Goal: Task Accomplishment & Management: Manage account settings

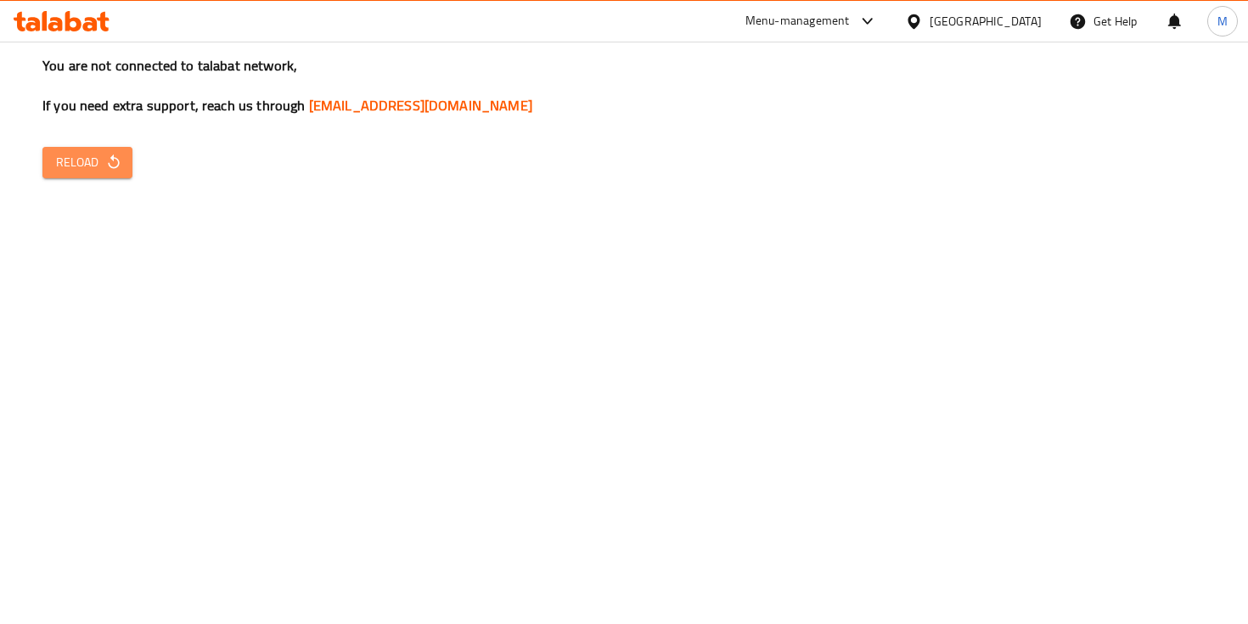
click at [98, 174] on button "Reload" at bounding box center [87, 162] width 90 height 31
click at [85, 166] on span "Reload" at bounding box center [87, 162] width 63 height 21
click at [93, 159] on span "Reload" at bounding box center [87, 162] width 63 height 21
click at [81, 155] on span "Reload" at bounding box center [87, 162] width 63 height 21
click at [96, 177] on button "Reload" at bounding box center [87, 162] width 90 height 31
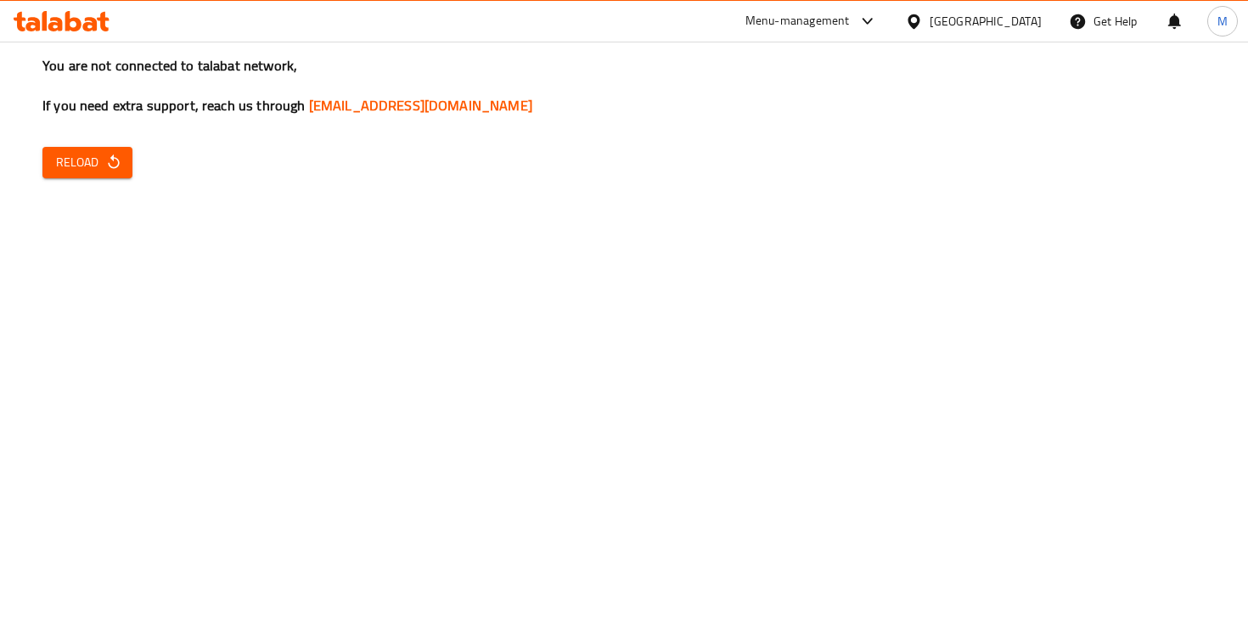
click at [96, 177] on button "Reload" at bounding box center [87, 162] width 90 height 31
click at [76, 166] on span "Reload" at bounding box center [87, 162] width 63 height 21
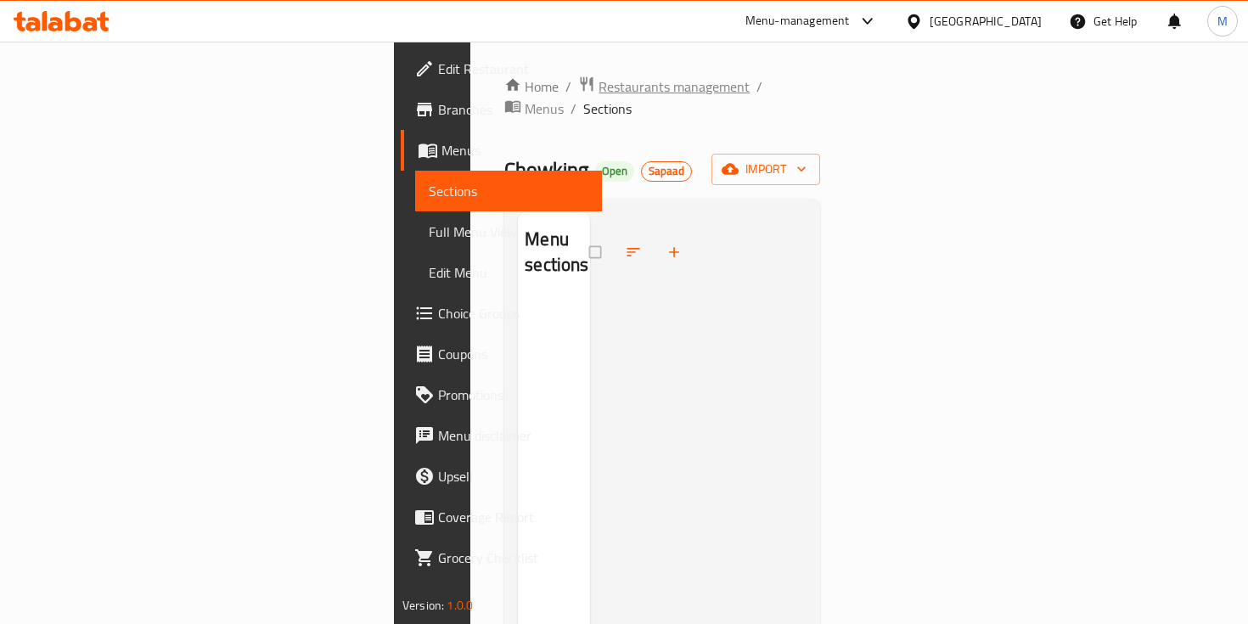
click at [599, 92] on span "Restaurants management" at bounding box center [674, 86] width 151 height 20
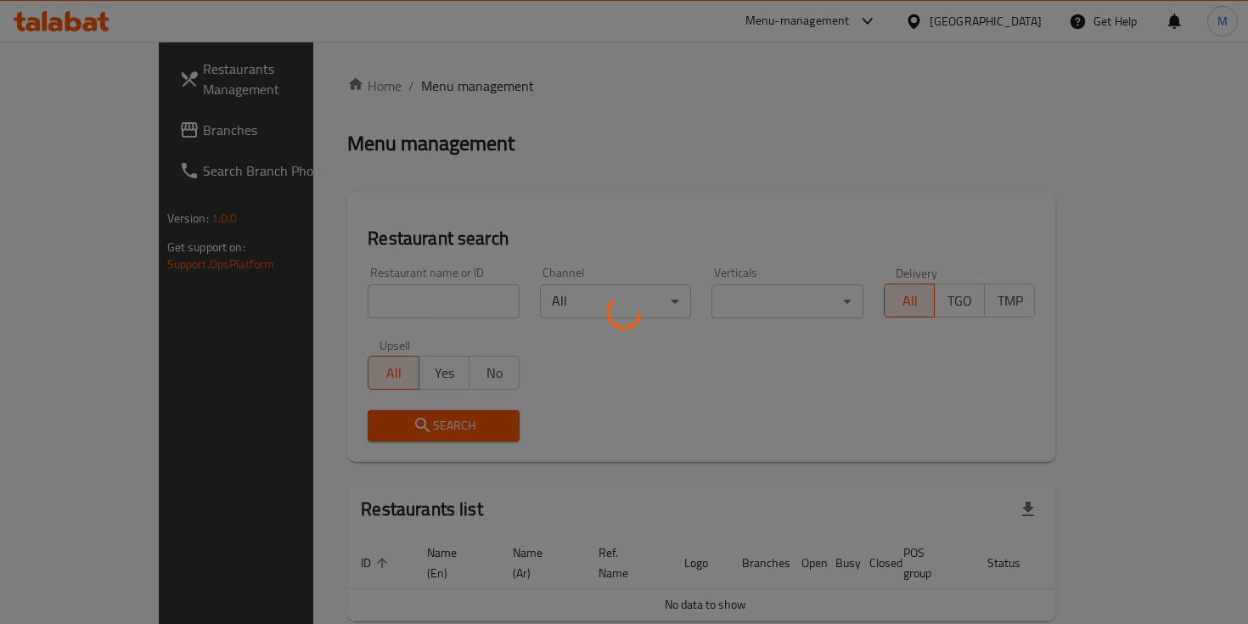
click at [424, 306] on div at bounding box center [624, 312] width 1248 height 624
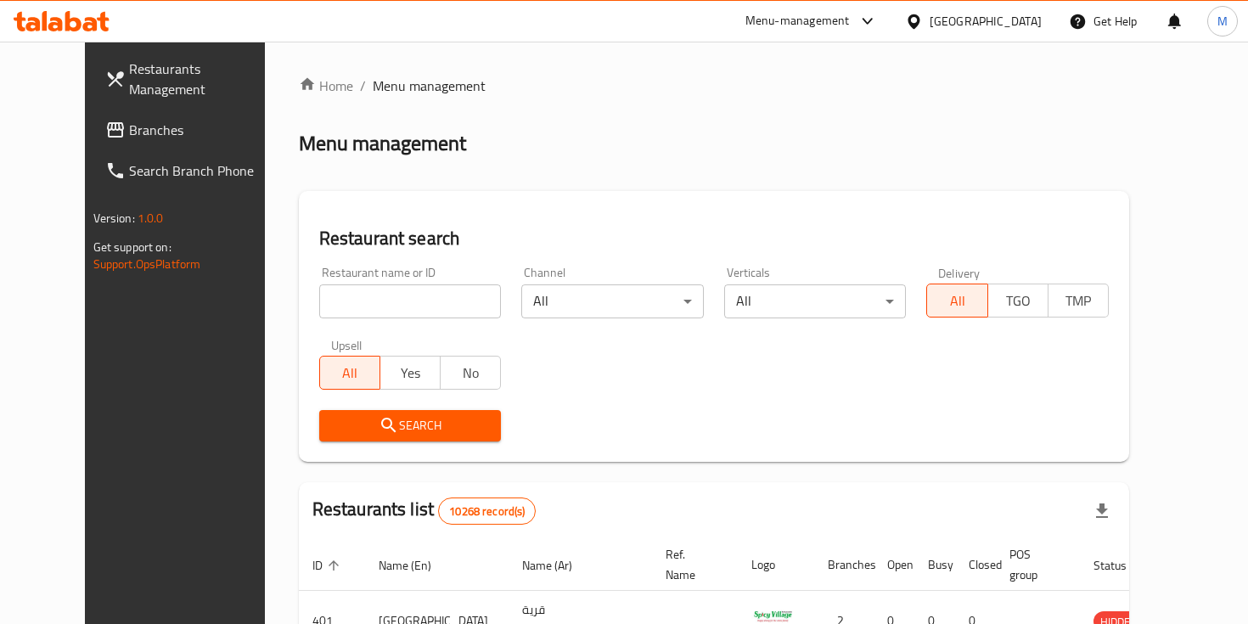
click at [424, 306] on div "Home / Menu management Menu management Restaurant search Restaurant name or ID …" at bounding box center [714, 592] width 830 height 1032
click at [424, 306] on input "search" at bounding box center [410, 301] width 183 height 34
type input "m"
type input "healthy lab"
click button "Search" at bounding box center [410, 425] width 183 height 31
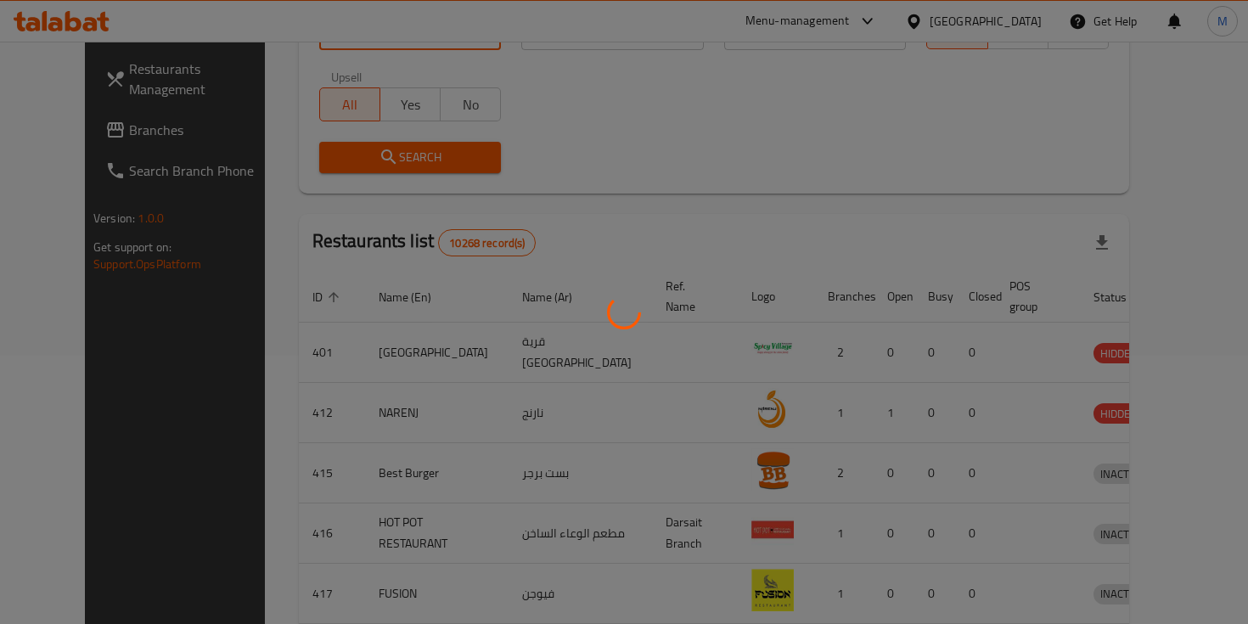
scroll to position [180, 0]
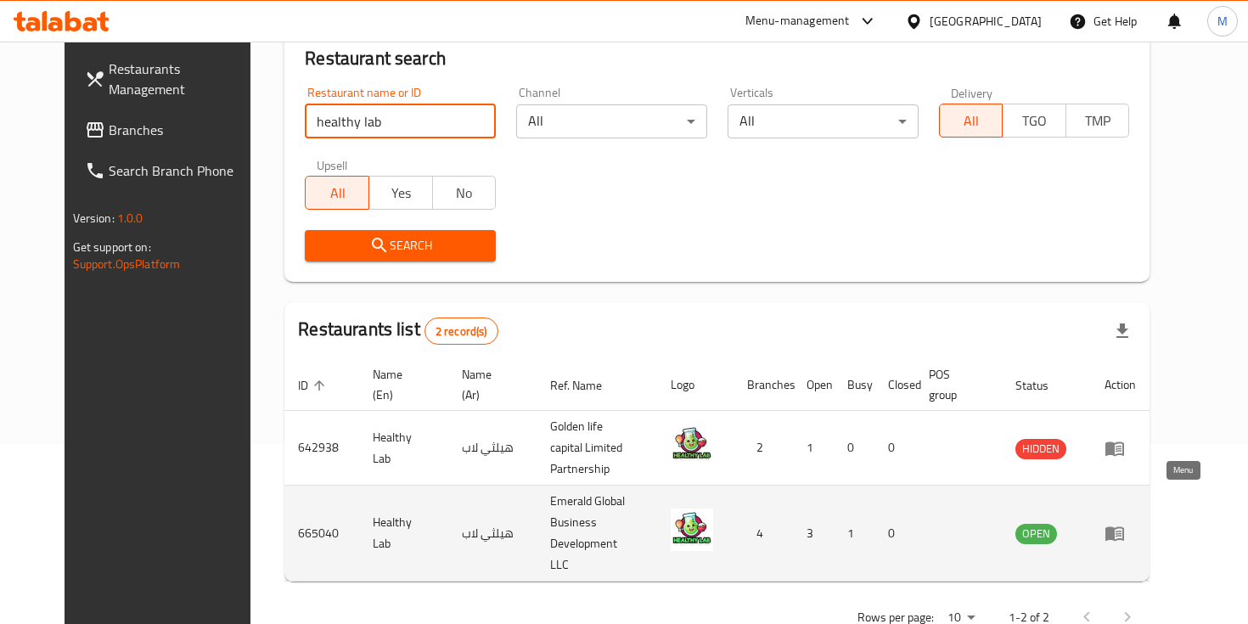
click at [1122, 531] on icon "enhanced table" at bounding box center [1119, 534] width 6 height 7
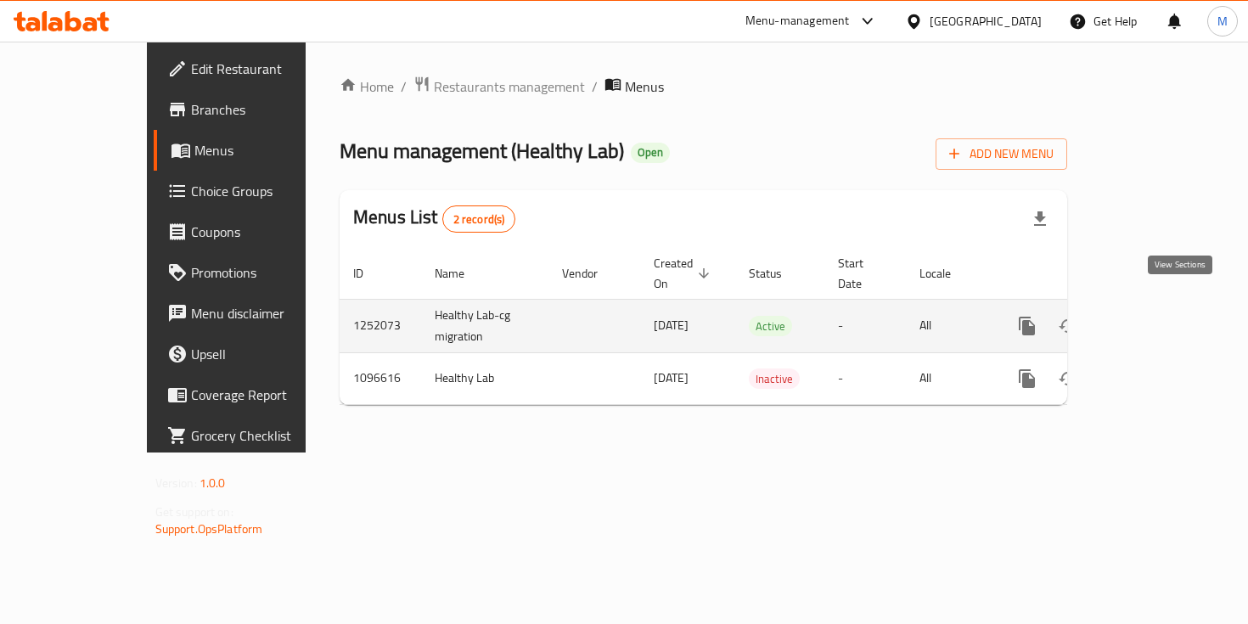
click at [1164, 307] on link "enhanced table" at bounding box center [1149, 326] width 41 height 41
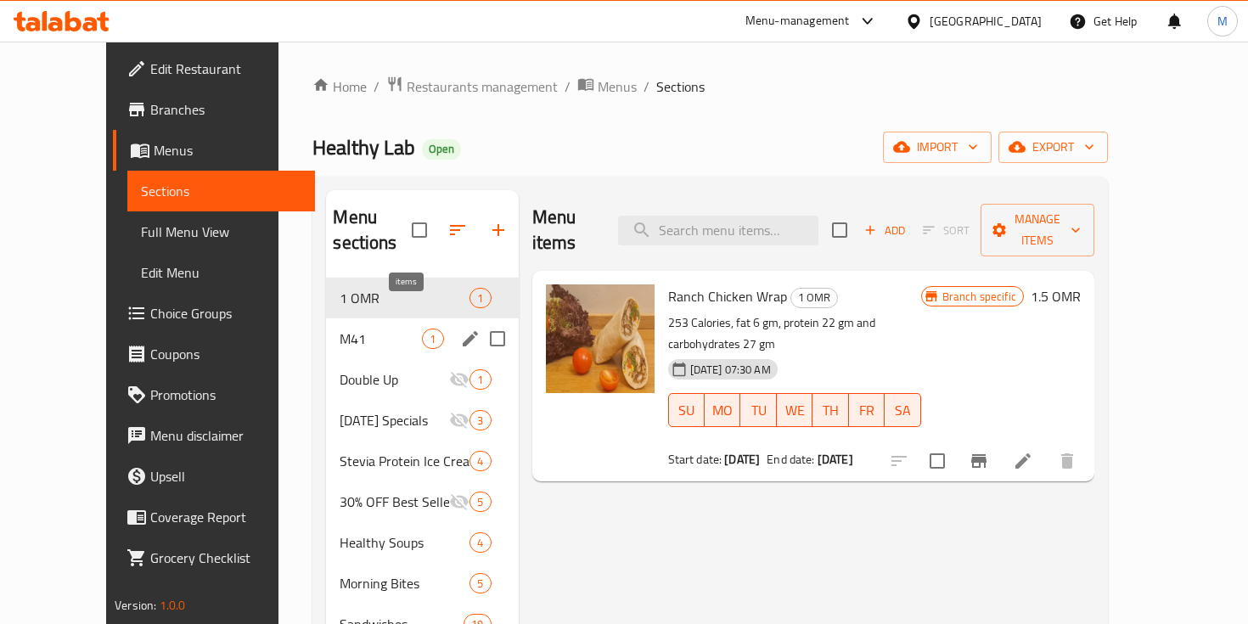
click at [395, 329] on span "M41" at bounding box center [381, 339] width 82 height 20
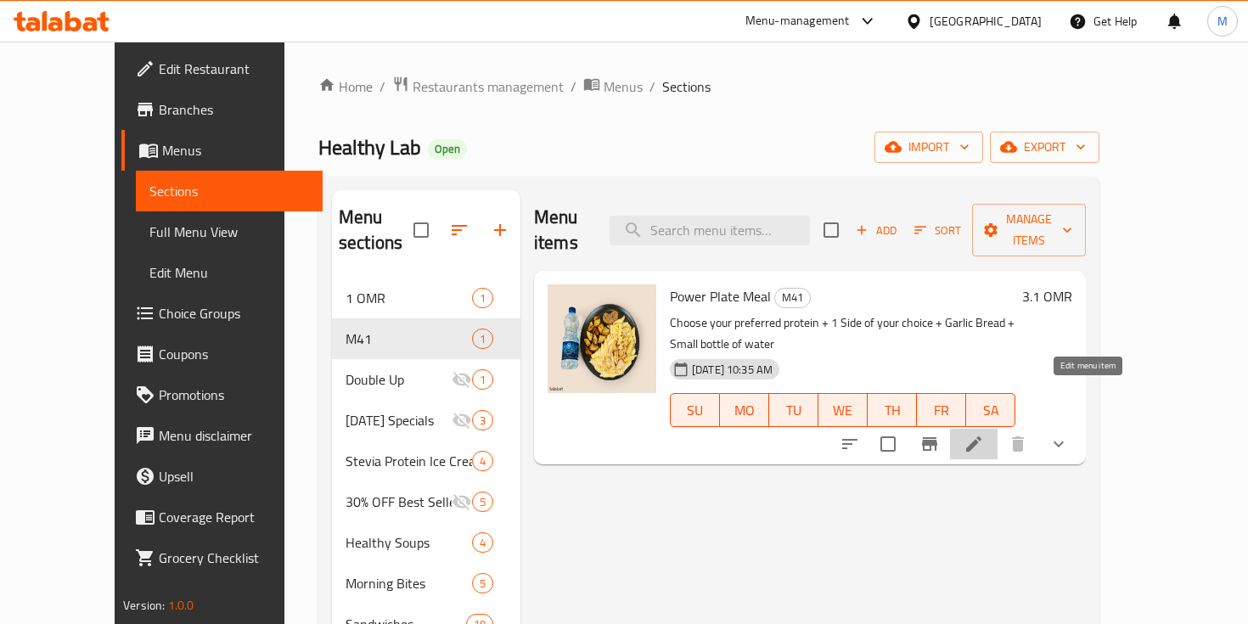
click at [984, 434] on icon at bounding box center [974, 444] width 20 height 20
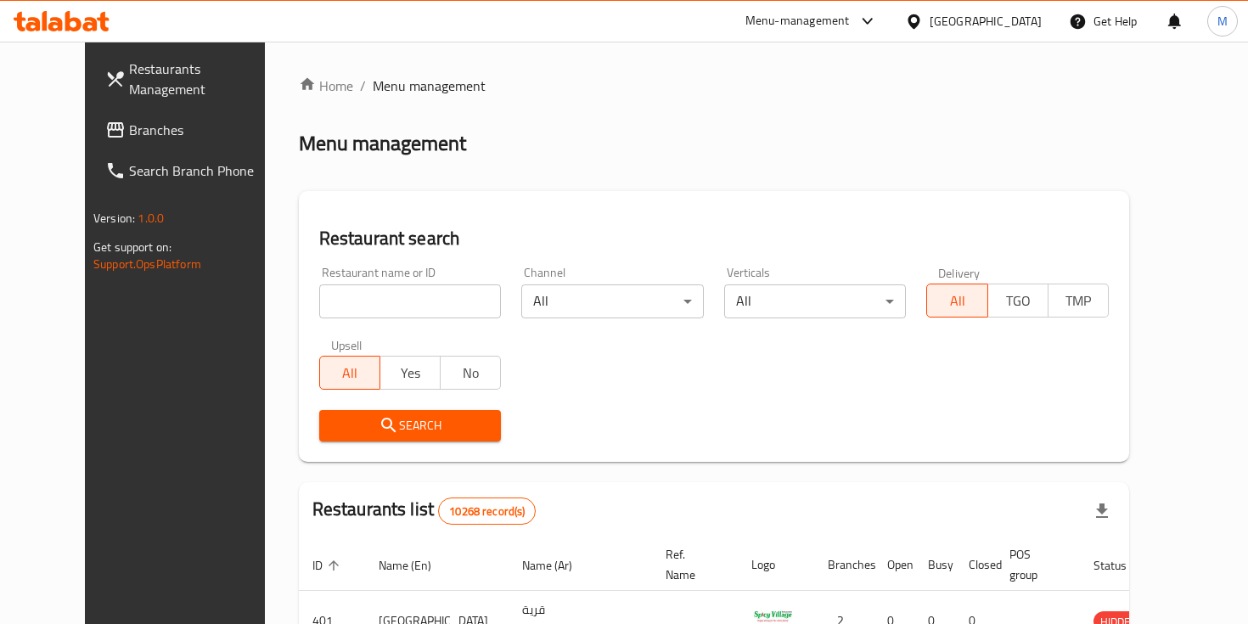
click at [410, 92] on span "Menu management" at bounding box center [429, 86] width 113 height 20
click at [377, 278] on div "Restaurant name or ID Restaurant name or ID" at bounding box center [410, 293] width 183 height 52
click at [379, 295] on input "search" at bounding box center [410, 301] width 183 height 34
type input "healthy lab"
click button "Search" at bounding box center [410, 425] width 183 height 31
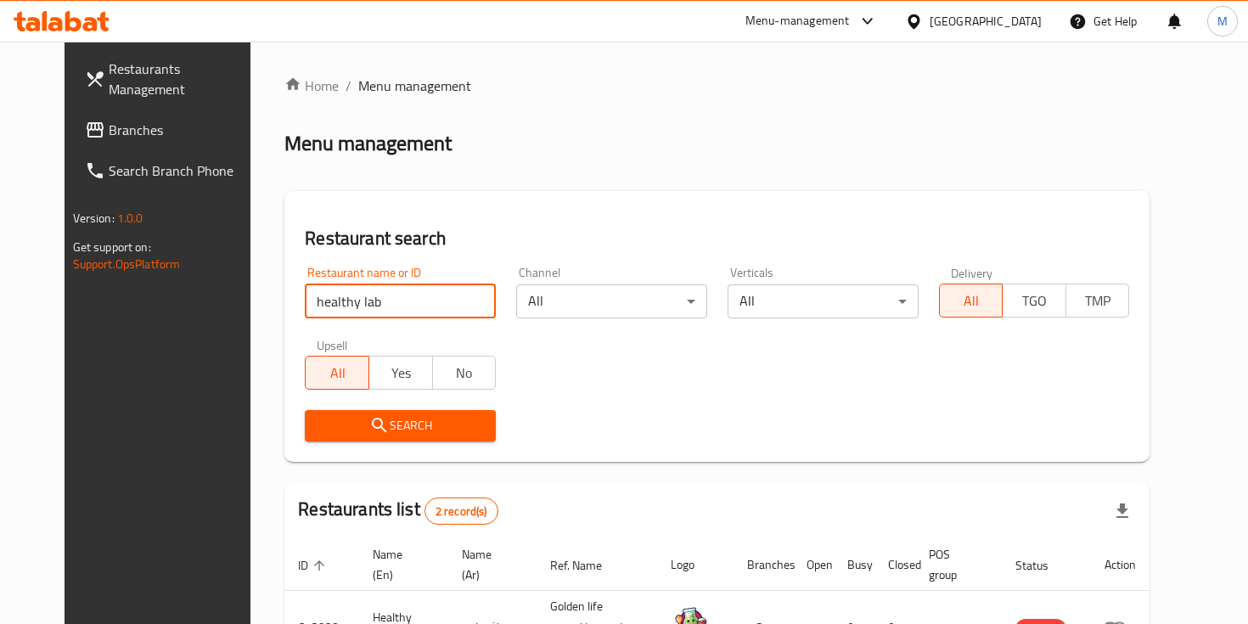
scroll to position [180, 0]
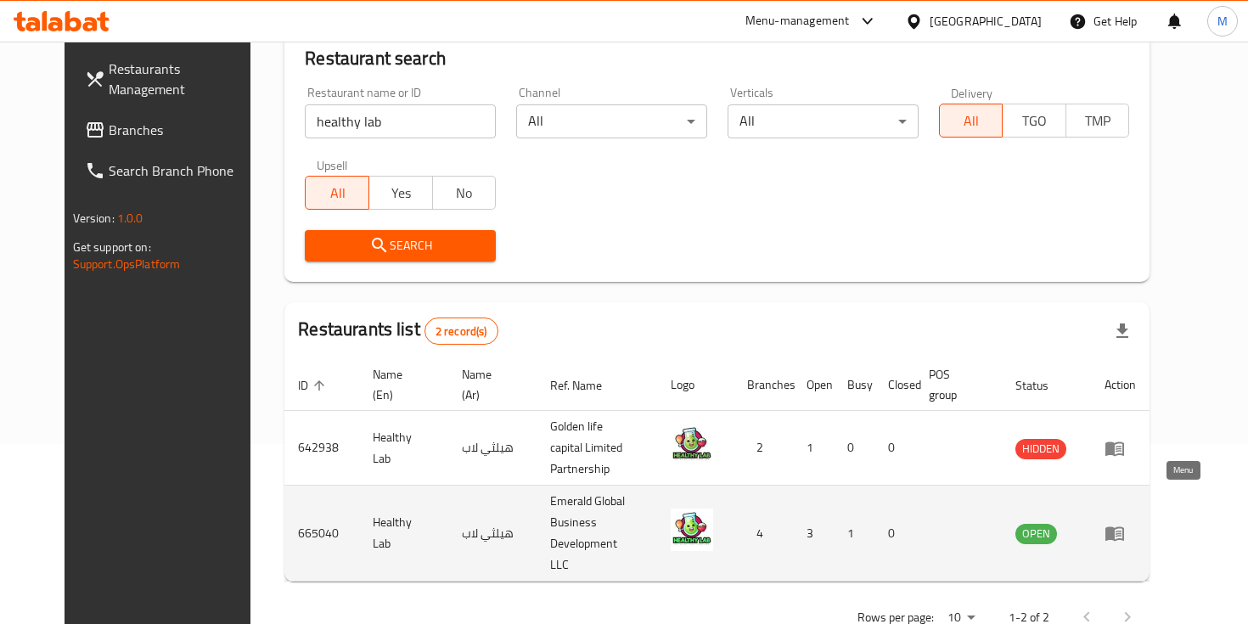
click at [1136, 523] on link "enhanced table" at bounding box center [1120, 533] width 31 height 20
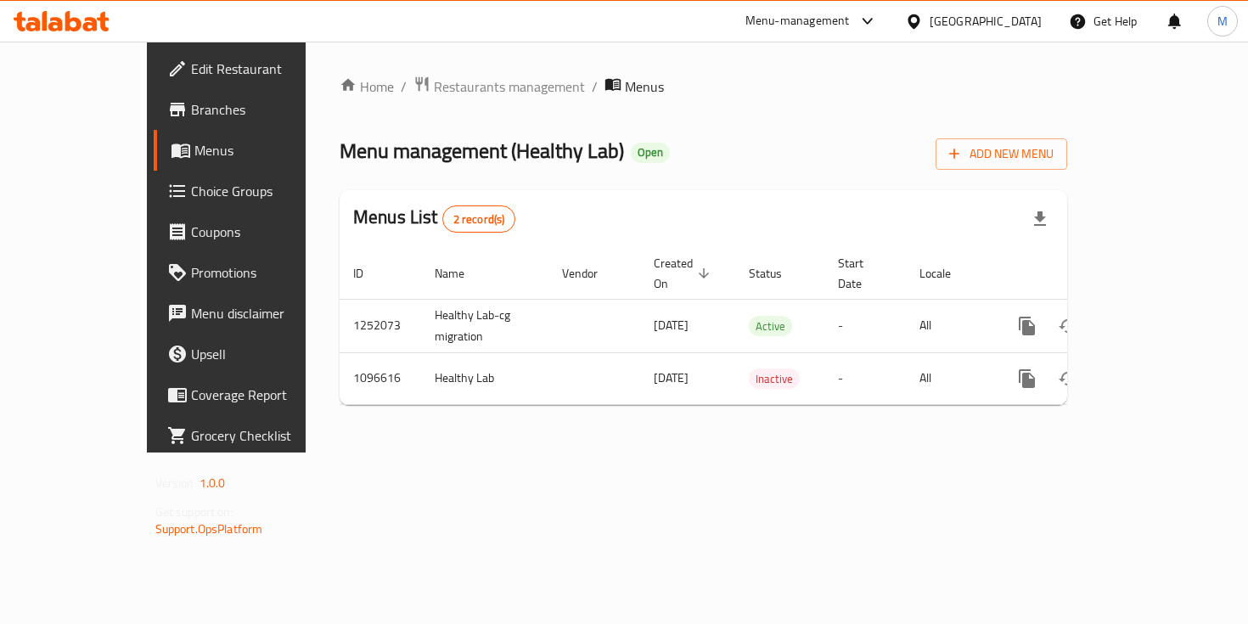
click at [191, 186] on span "Choice Groups" at bounding box center [266, 191] width 150 height 20
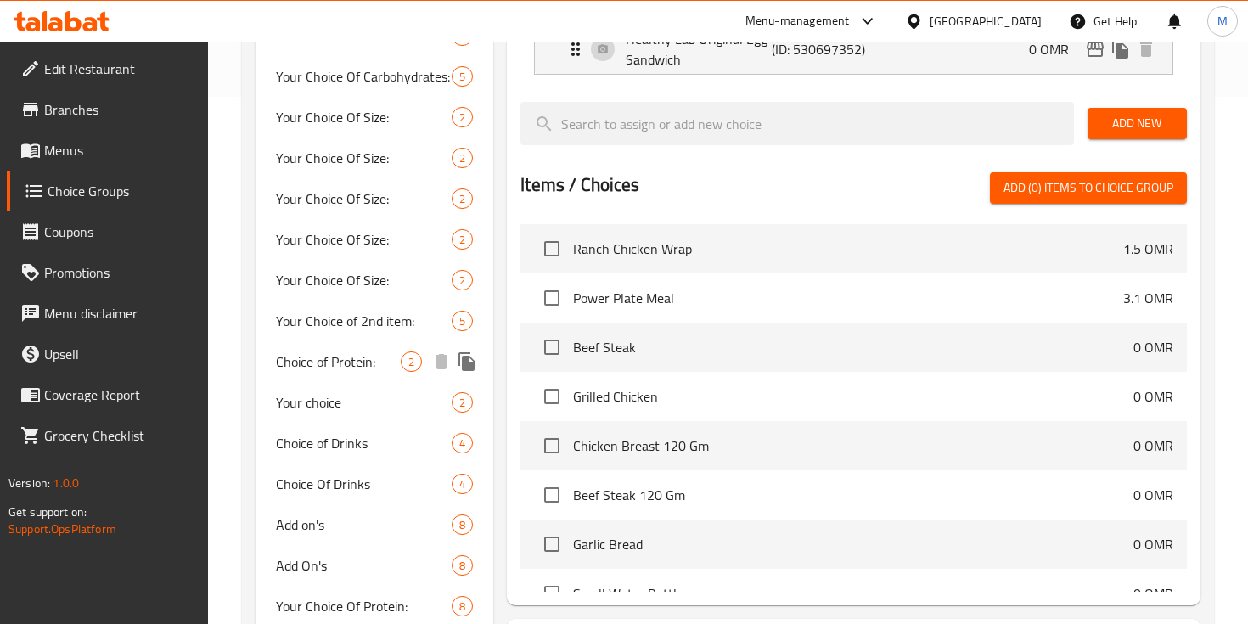
scroll to position [524, 0]
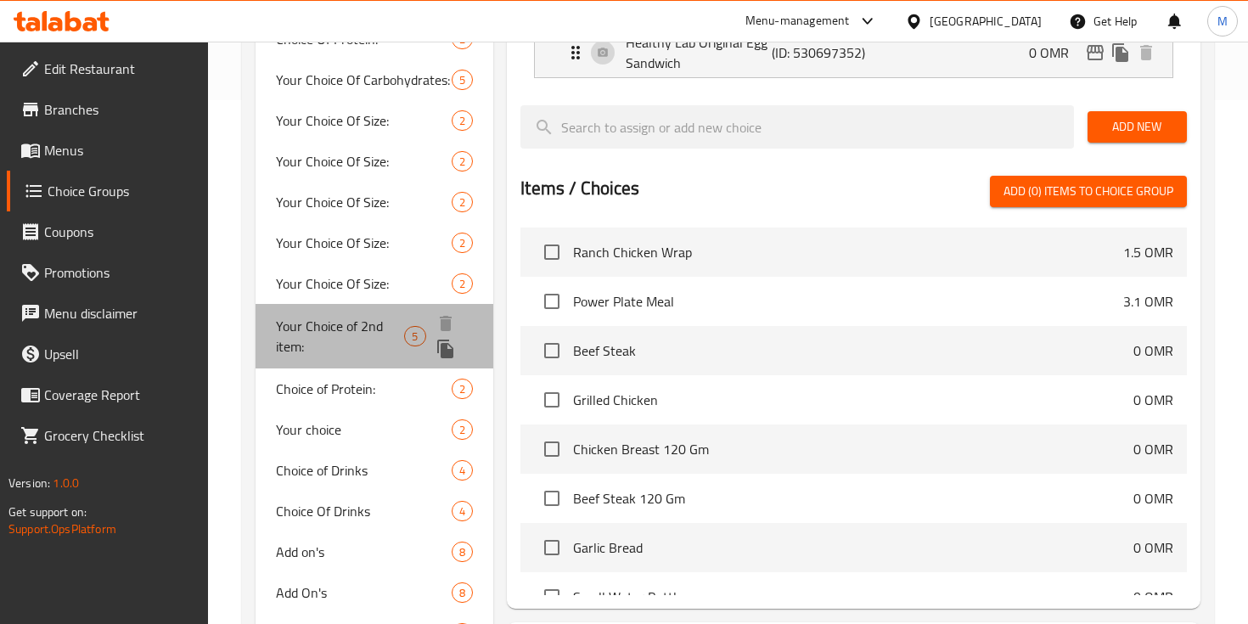
click at [331, 352] on span "Your Choice of 2nd item:" at bounding box center [340, 336] width 128 height 41
type input "Your Choice of 2nd item:"
type input "اختيارك للعنصر الثاني:"
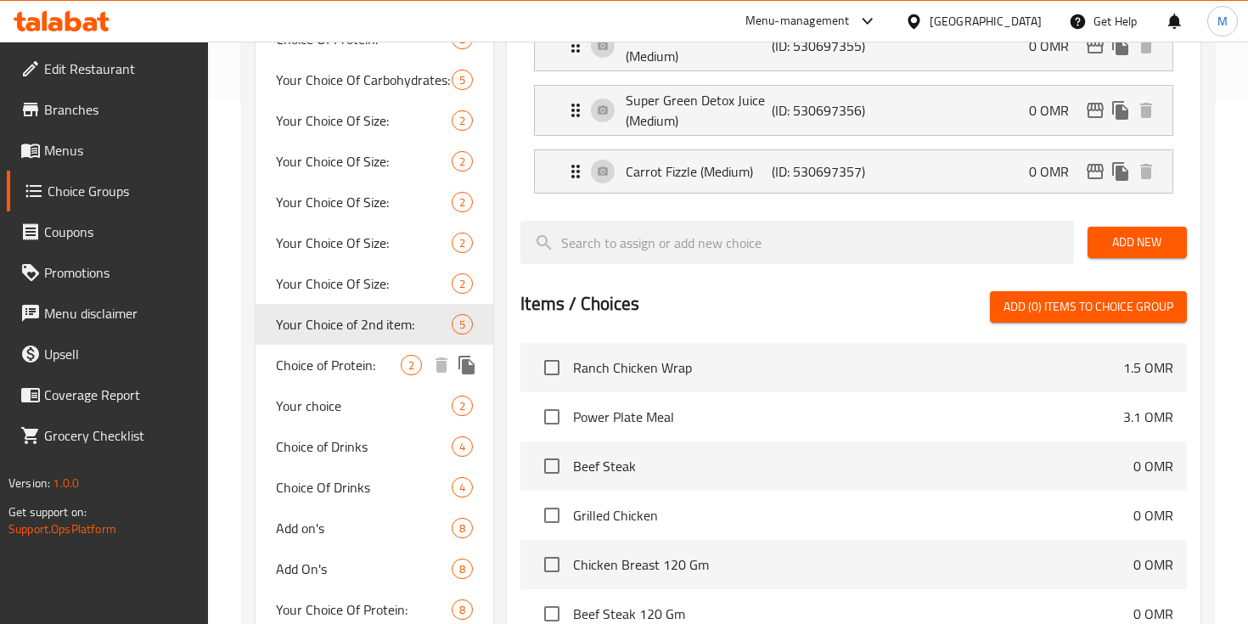
click at [339, 374] on span "Choice of Protein:" at bounding box center [338, 365] width 125 height 20
type input "Choice of Protein:"
type input "اختيار البروتين:"
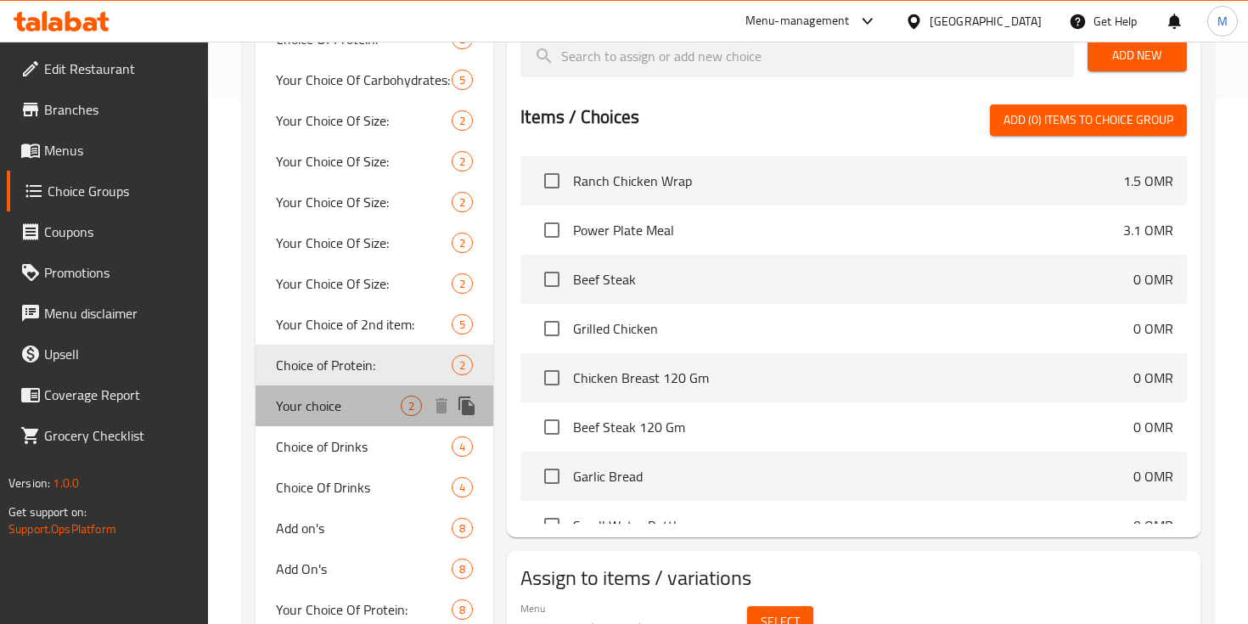
click at [346, 408] on span "Your choice" at bounding box center [338, 406] width 125 height 20
type input "Your choice"
type input "اختار"
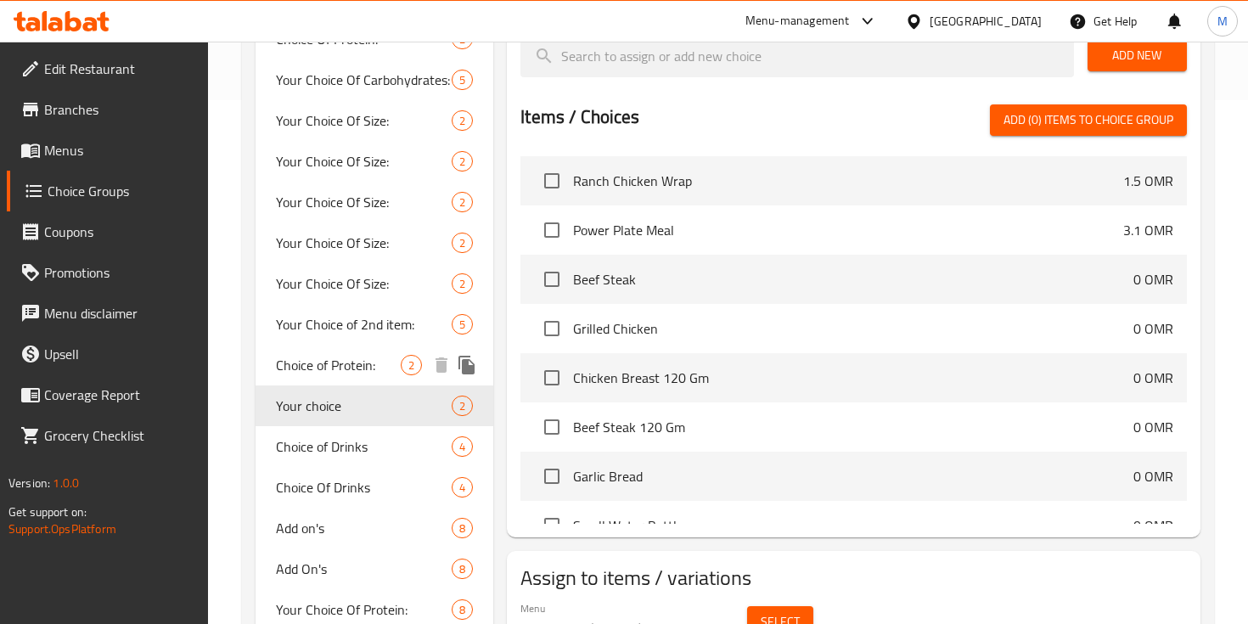
click at [346, 369] on span "Choice of Protein:" at bounding box center [338, 365] width 125 height 20
type input "Choice of Protein:"
type input "اختيار البروتين:"
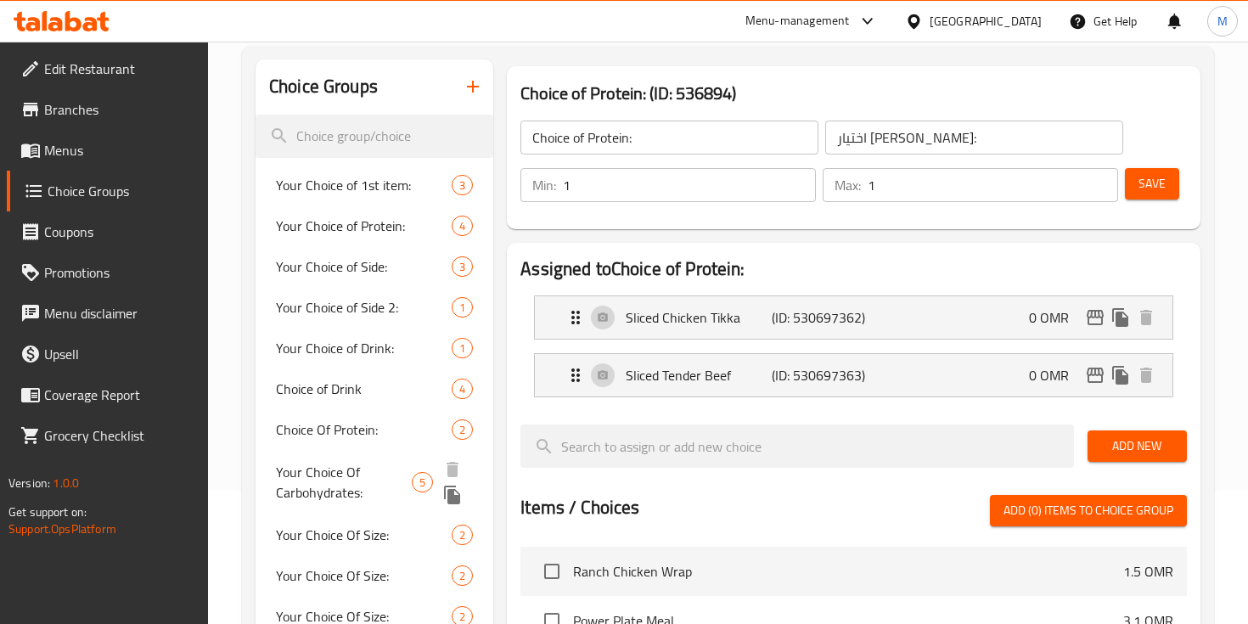
scroll to position [116, 0]
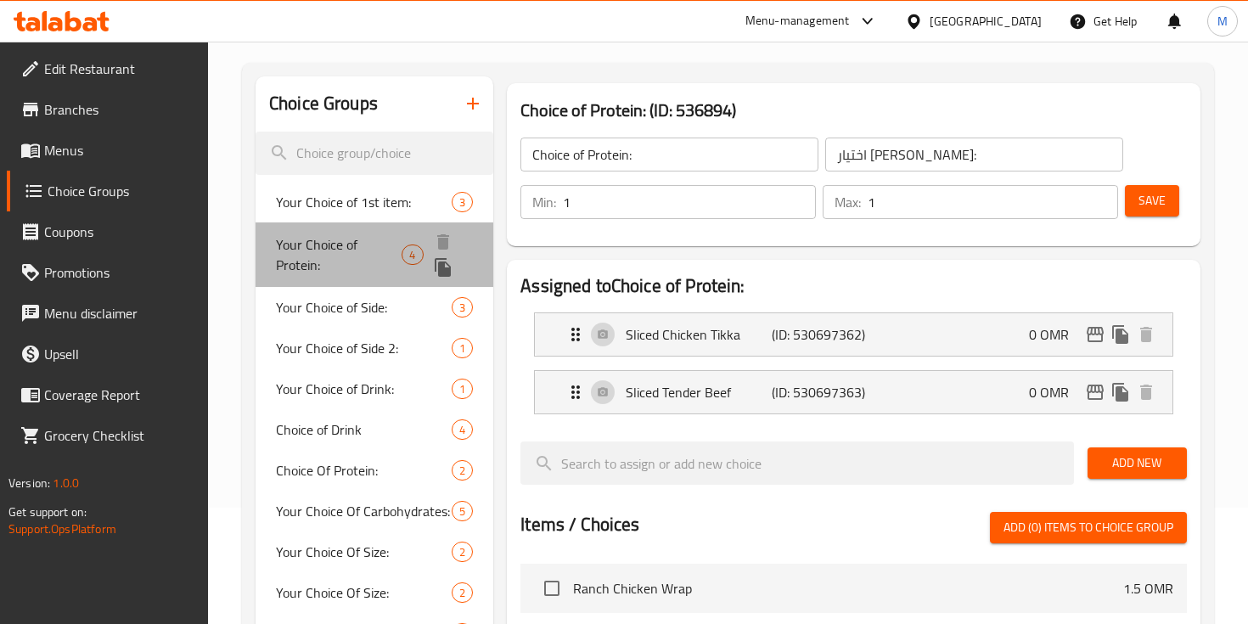
click at [371, 240] on span "Your Choice of Protein:" at bounding box center [339, 254] width 126 height 41
type input "Your Choice of Protein:"
type input "اختيارك من البروتين:"
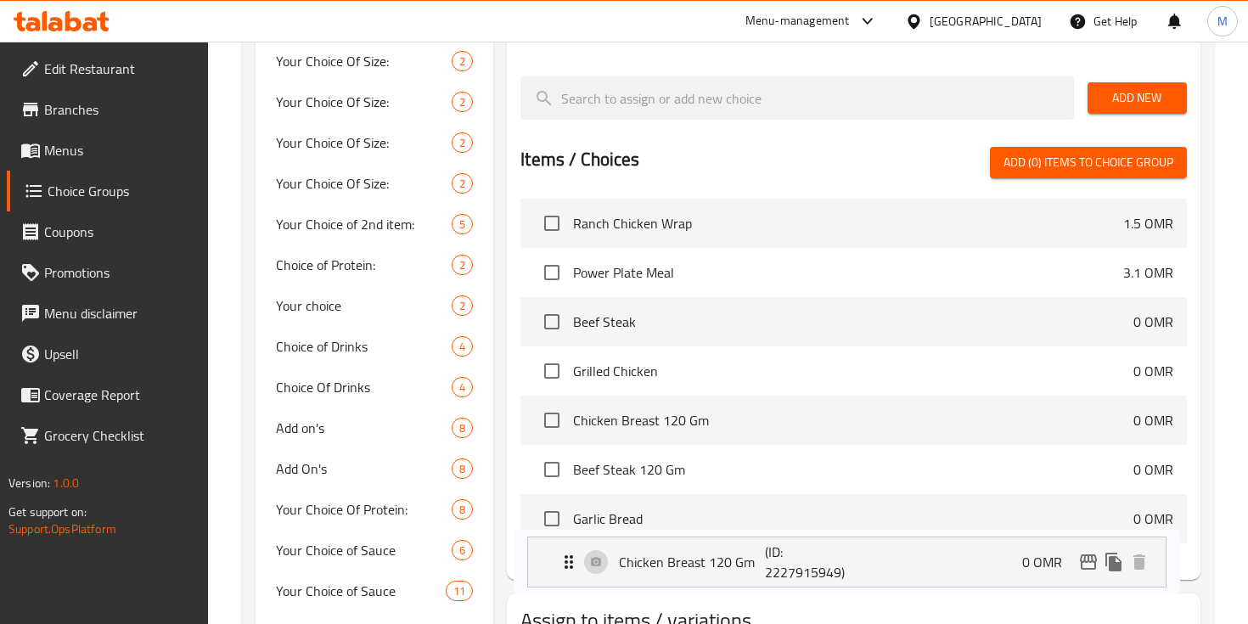
drag, startPoint x: 583, startPoint y: 458, endPoint x: 584, endPoint y: 539, distance: 81.5
click at [582, 550] on div "Your Choice of Protein: (ID: 984674) Your Choice of Protein: ​ اختيارك من البرو…" at bounding box center [850, 137] width 714 height 1137
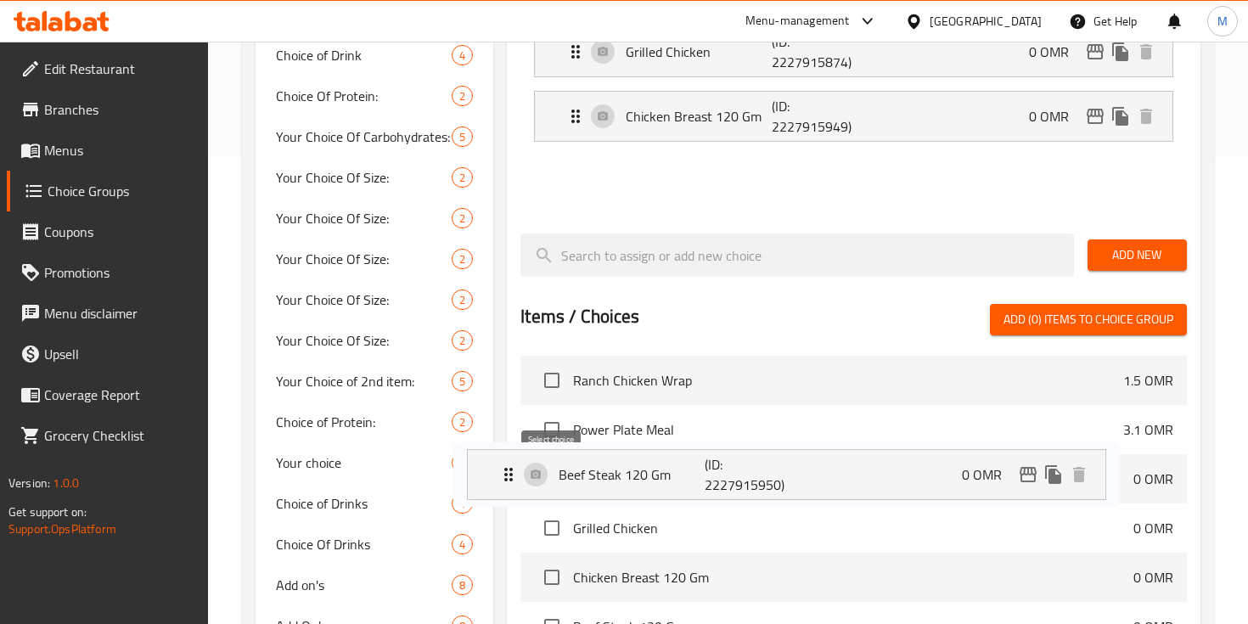
scroll to position [468, 0]
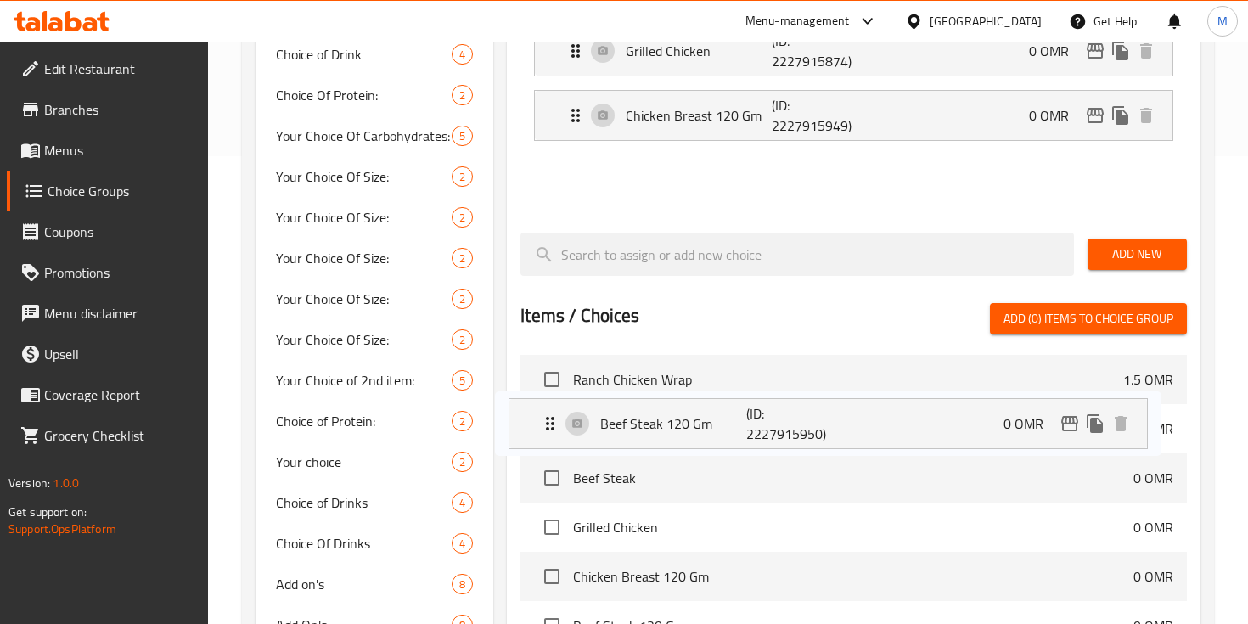
drag, startPoint x: 593, startPoint y: 520, endPoint x: 577, endPoint y: 416, distance: 105.5
click at [577, 416] on div "Assigned to Your Choice of Protein: Beef Steak (ID: 2227915873) 0 OMR Name (En)…" at bounding box center [854, 322] width 694 height 828
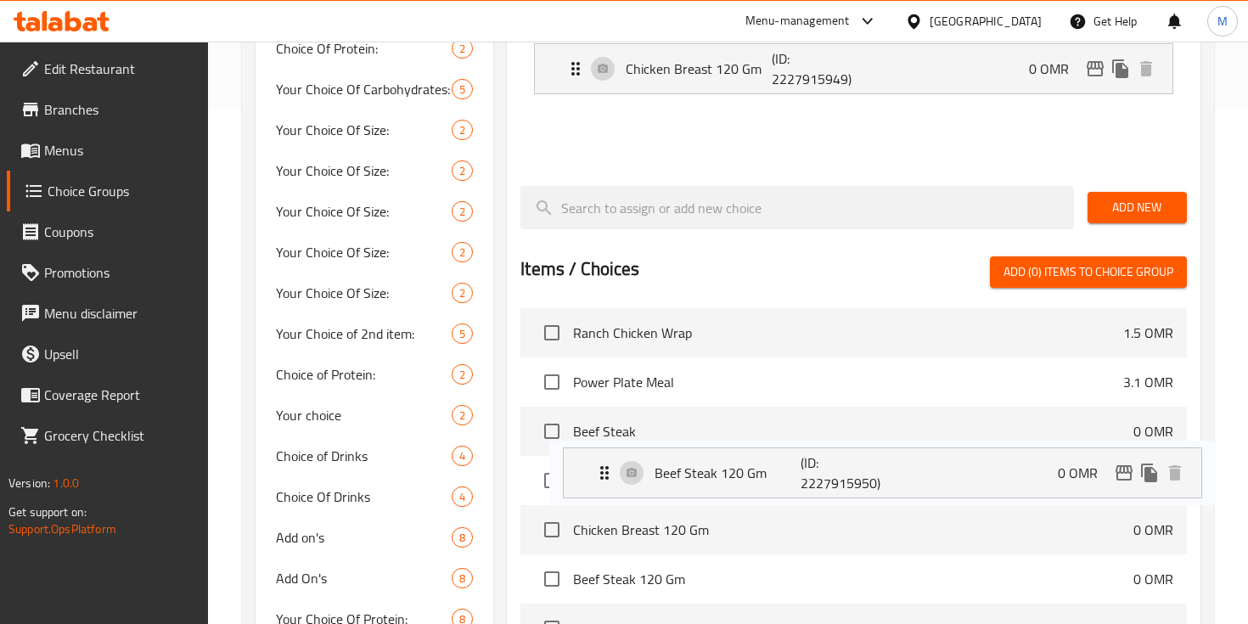
scroll to position [525, 0]
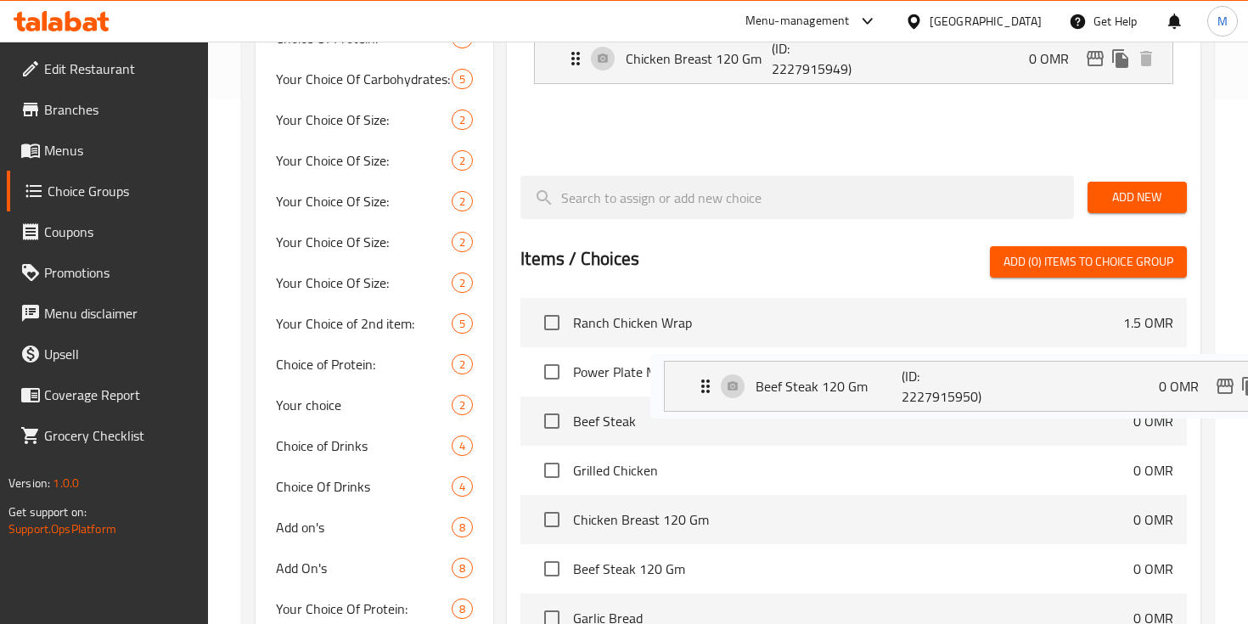
drag, startPoint x: 573, startPoint y: 171, endPoint x: 700, endPoint y: 388, distance: 251.2
click at [700, 388] on div "Assigned to Your Choice of Protein: Beef Steak (ID: 2227915873) 0 OMR Name (En)…" at bounding box center [854, 265] width 694 height 828
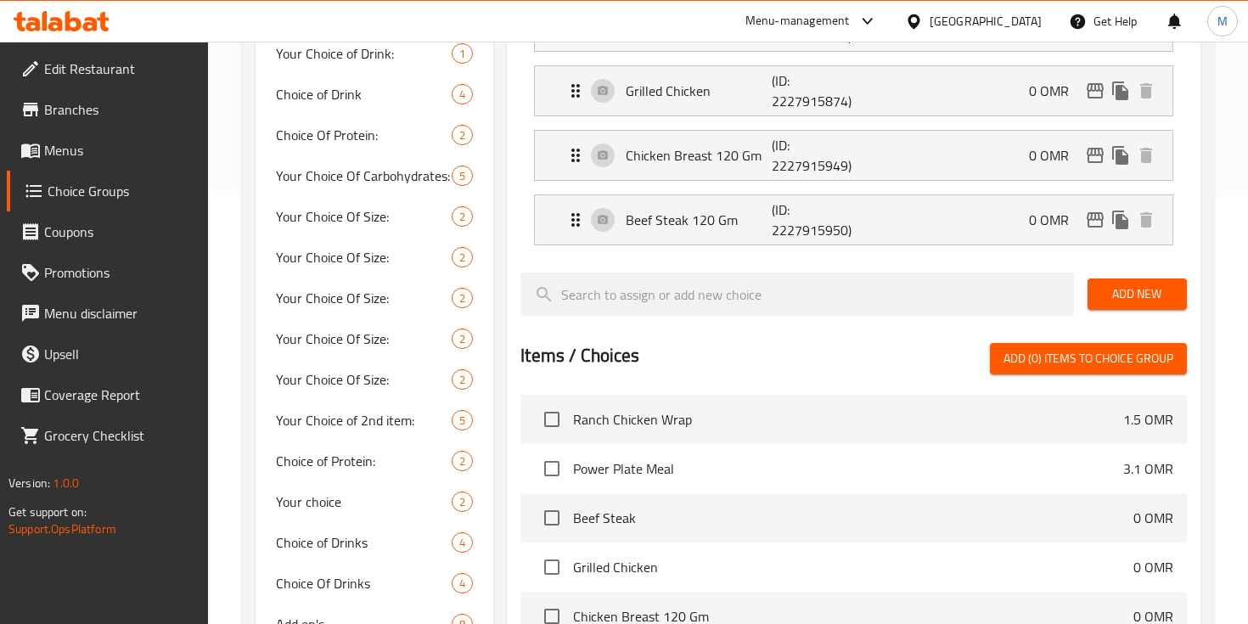
scroll to position [367, 0]
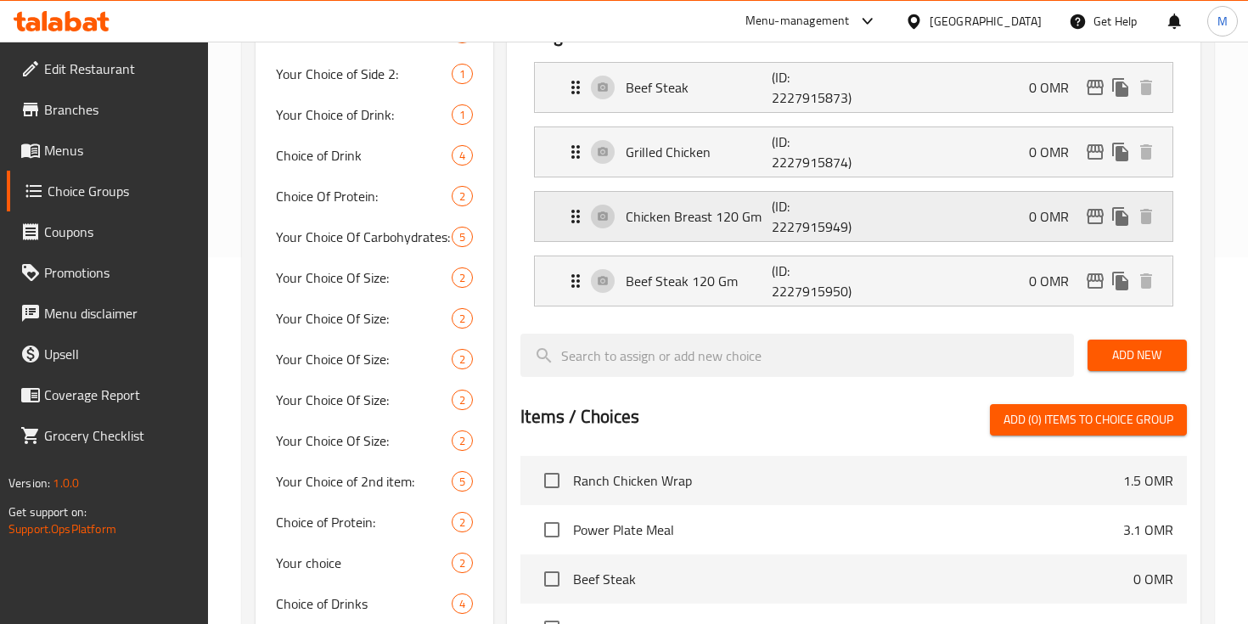
click at [582, 212] on icon "Expand" at bounding box center [575, 216] width 20 height 20
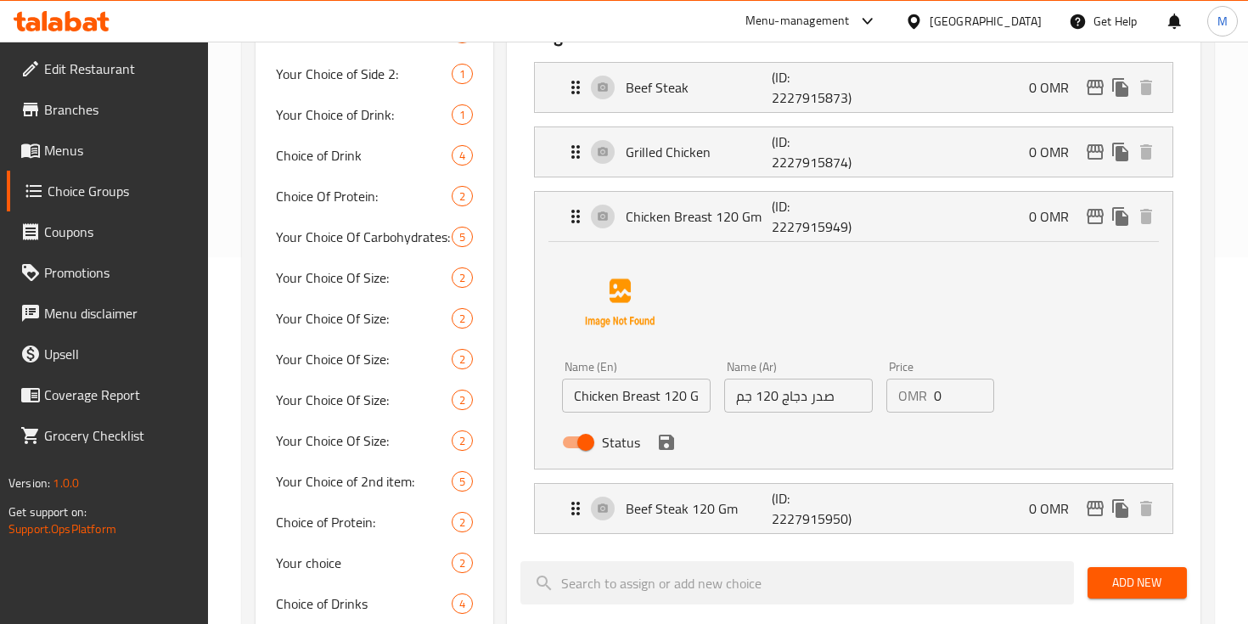
click at [592, 450] on input "Status" at bounding box center [585, 442] width 97 height 32
checkbox input "false"
click at [661, 447] on icon "save" at bounding box center [666, 442] width 15 height 15
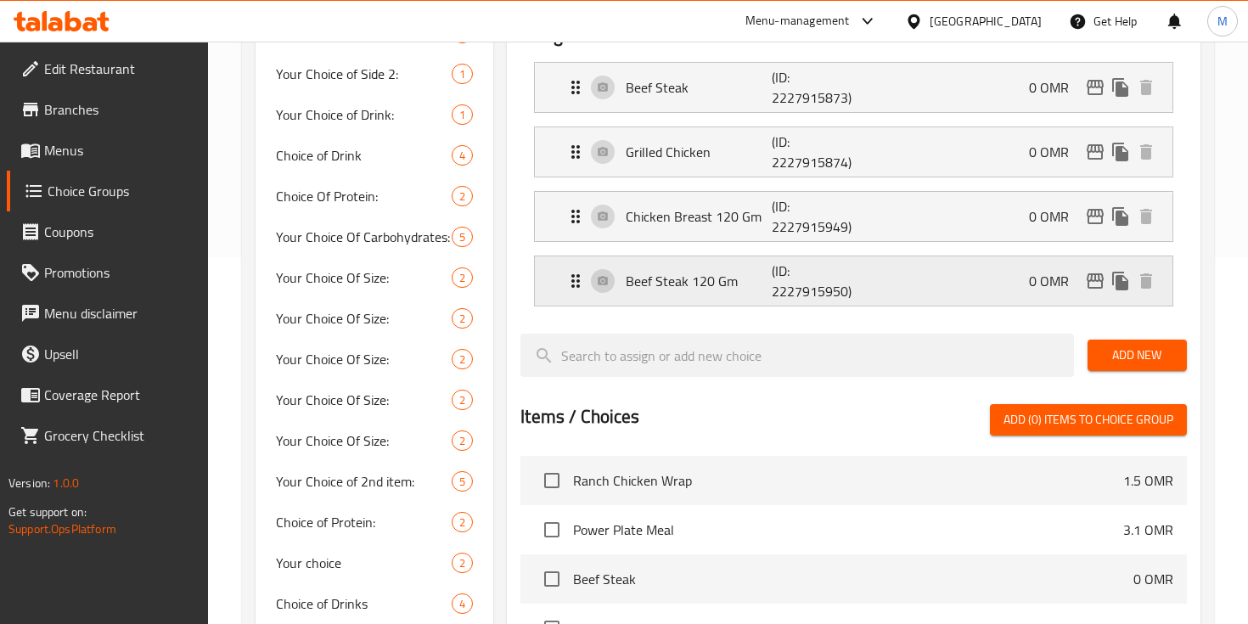
click at [570, 280] on icon "Expand" at bounding box center [575, 281] width 20 height 20
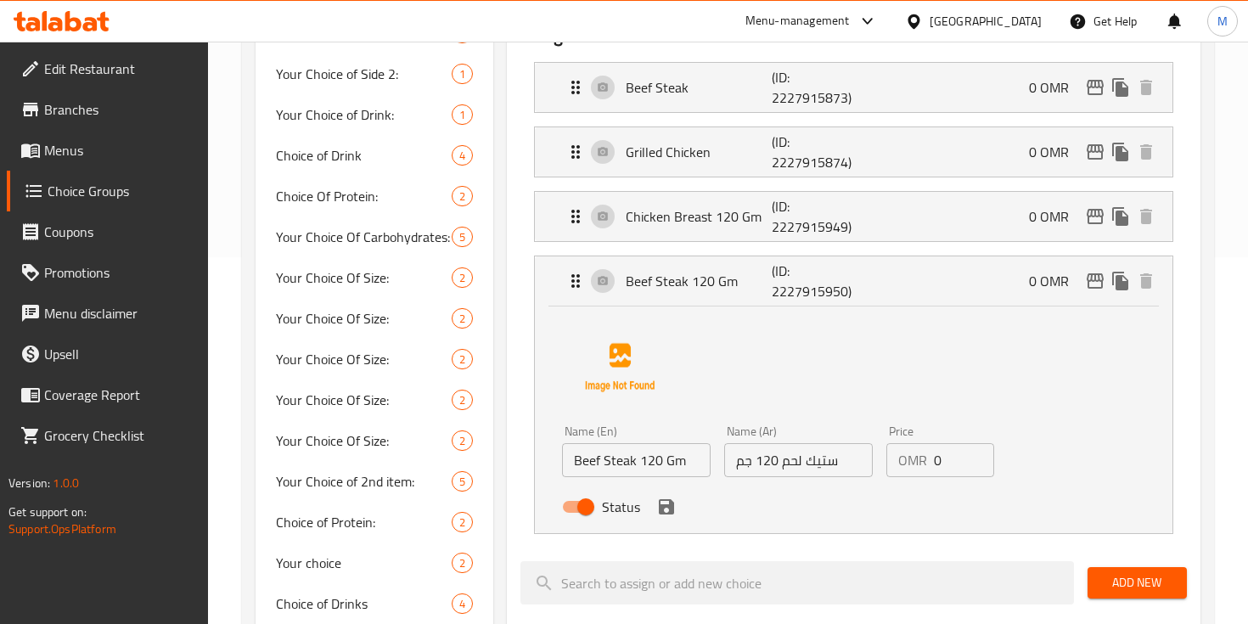
click at [593, 514] on input "Status" at bounding box center [585, 507] width 97 height 32
checkbox input "false"
click at [656, 504] on icon "save" at bounding box center [666, 507] width 20 height 20
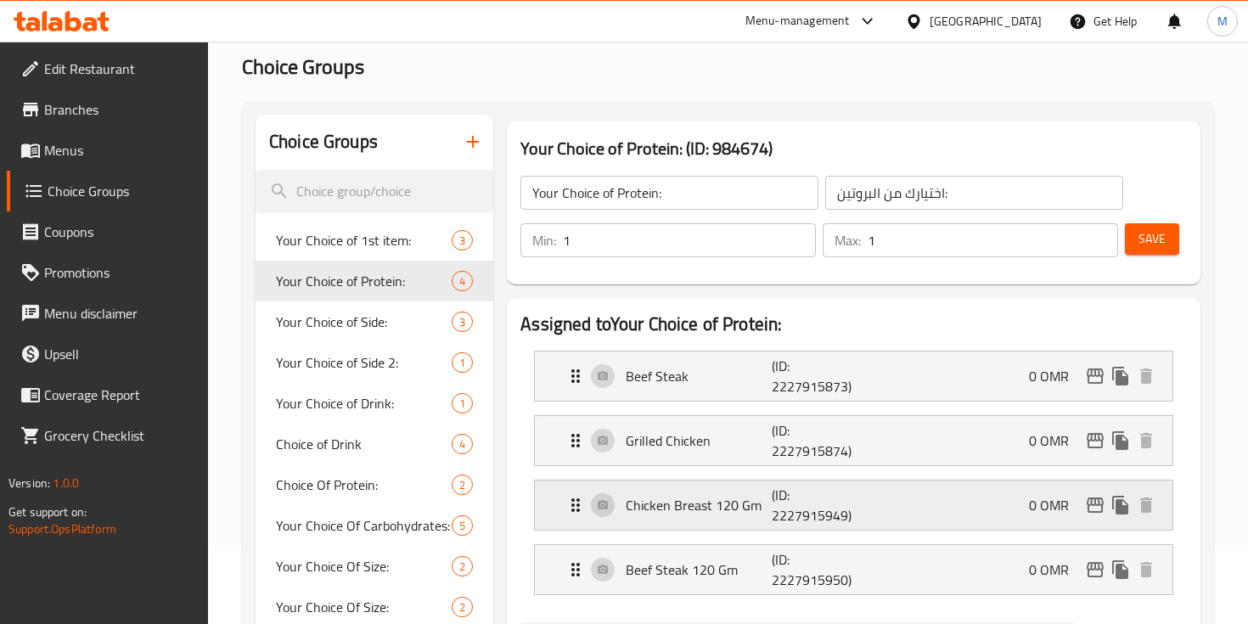
scroll to position [82, 0]
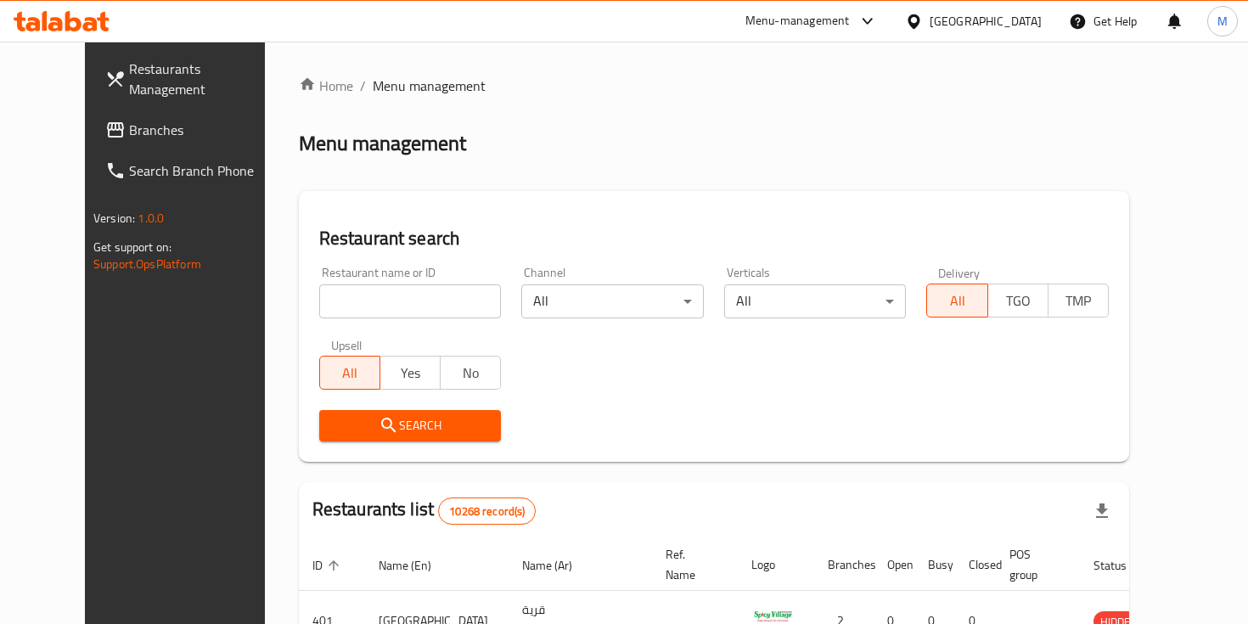
click at [299, 305] on div at bounding box center [624, 312] width 1248 height 624
click at [319, 305] on input "search" at bounding box center [410, 301] width 183 height 34
type input "just deli"
click button "Search" at bounding box center [410, 425] width 183 height 31
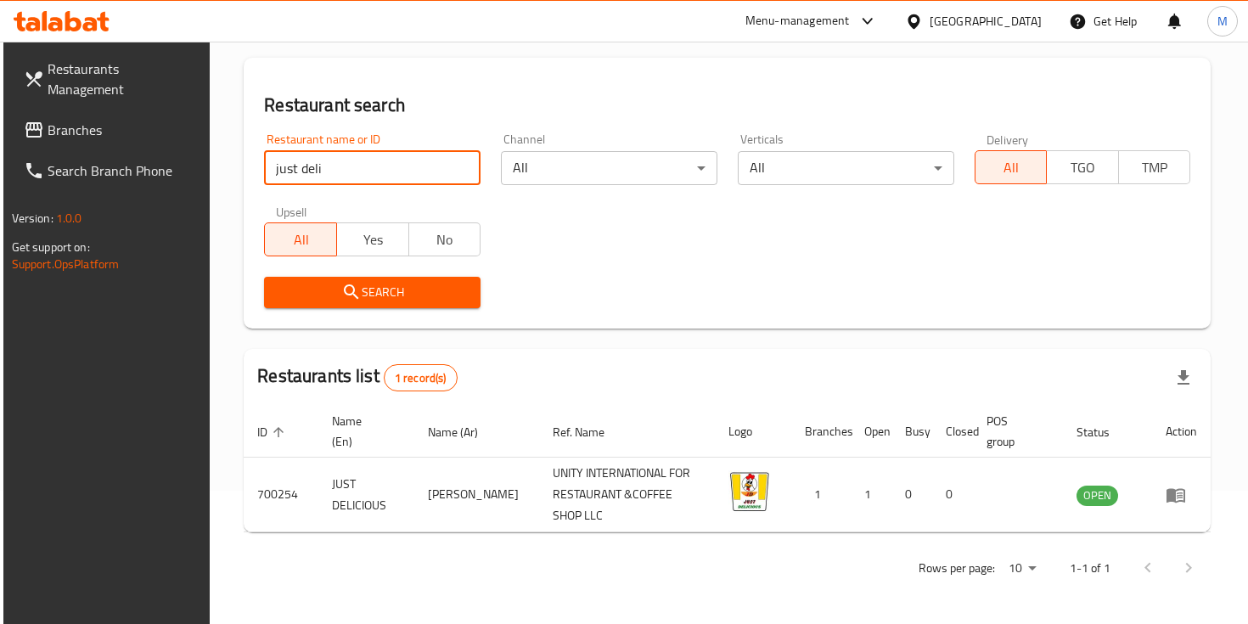
scroll to position [120, 0]
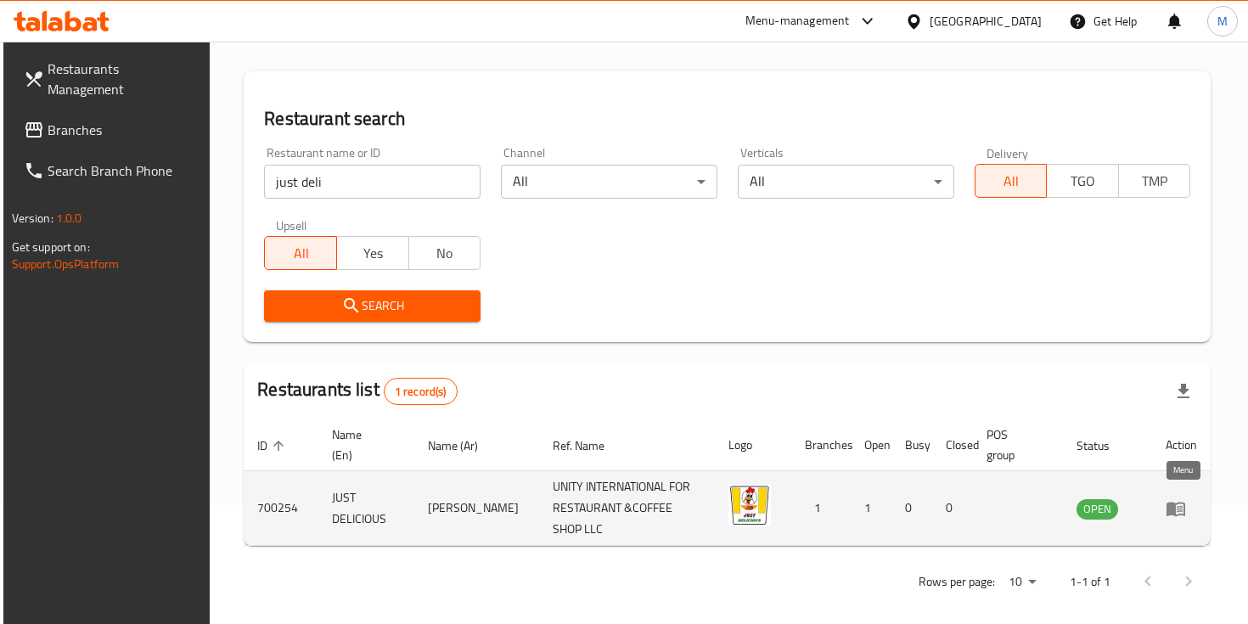
click at [1172, 503] on icon "enhanced table" at bounding box center [1176, 509] width 19 height 14
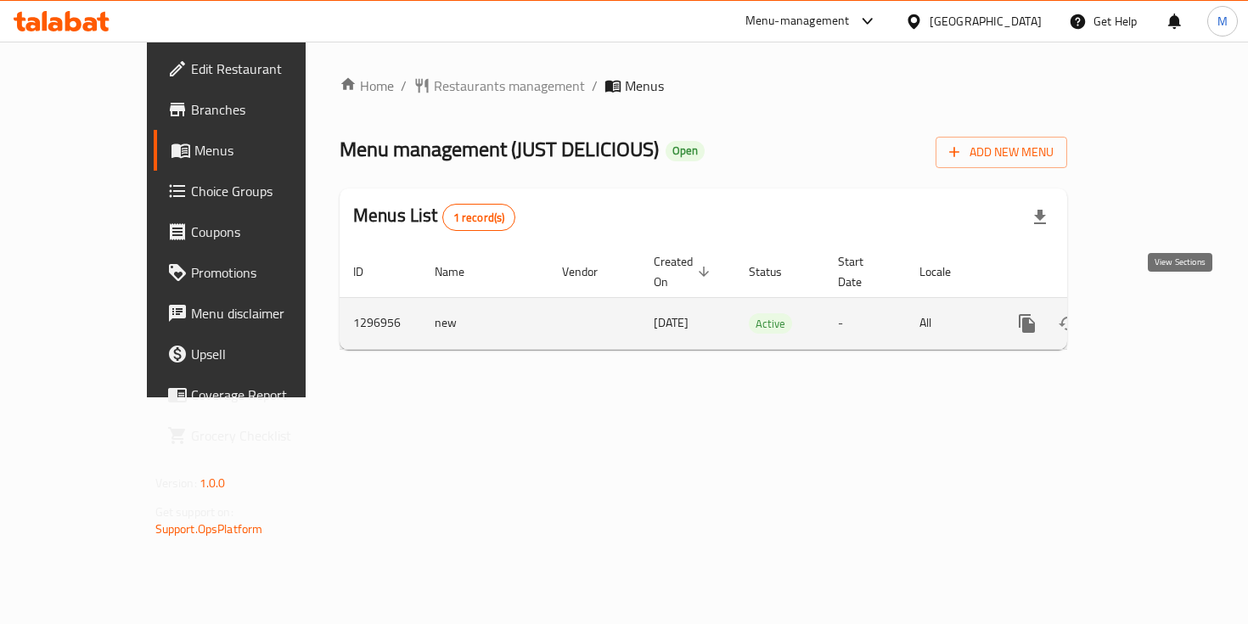
click at [1160, 313] on icon "enhanced table" at bounding box center [1149, 323] width 20 height 20
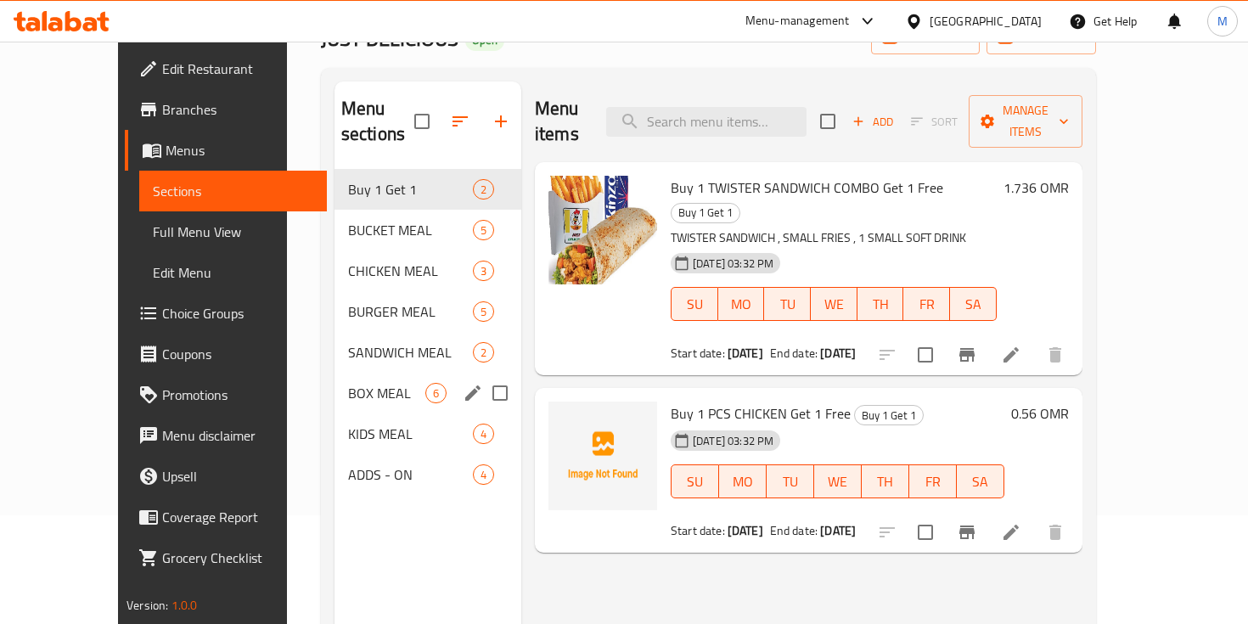
scroll to position [108, 0]
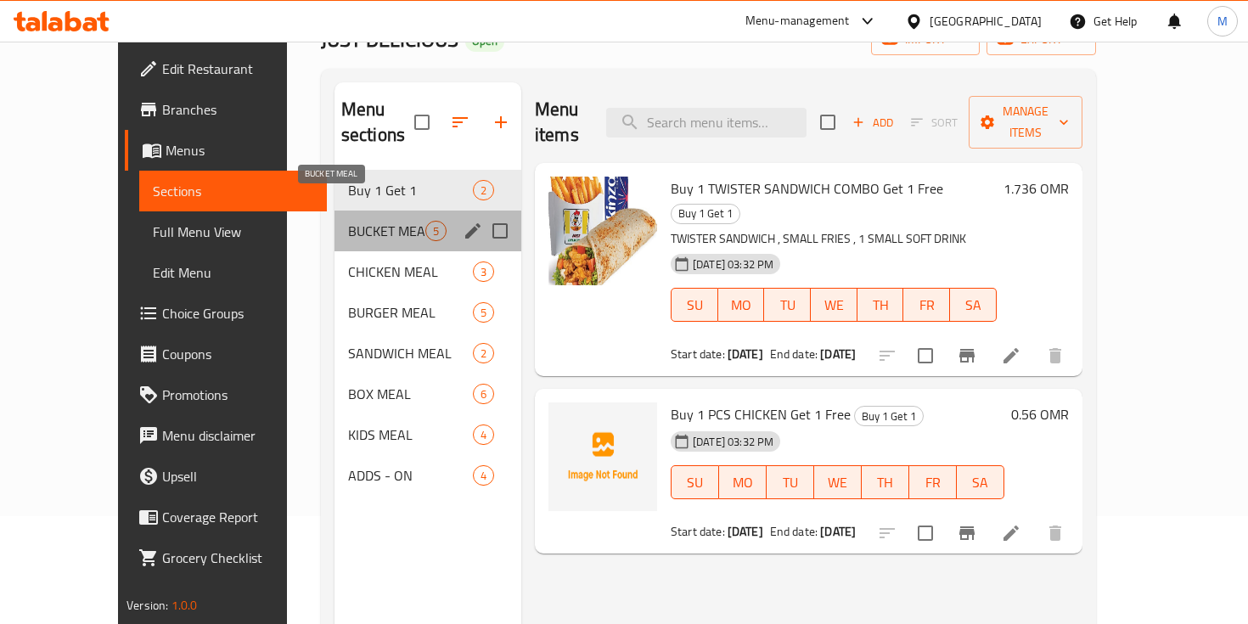
click at [348, 221] on span "BUCKET MEAL" at bounding box center [386, 231] width 77 height 20
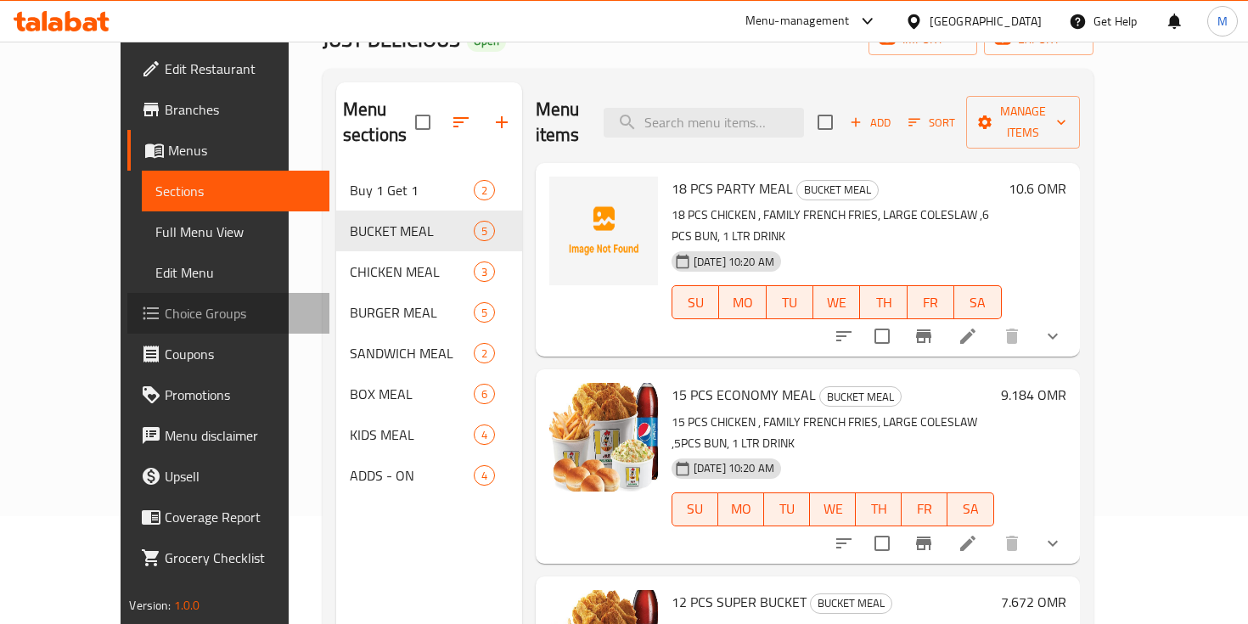
click at [165, 303] on span "Choice Groups" at bounding box center [240, 313] width 150 height 20
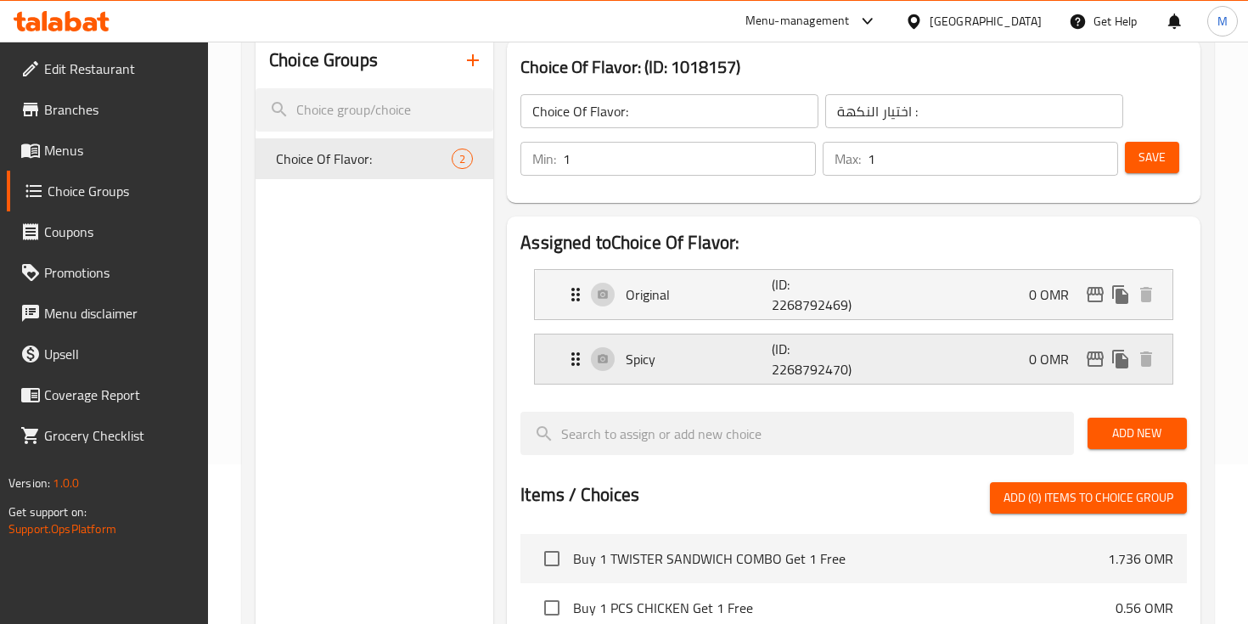
scroll to position [155, 0]
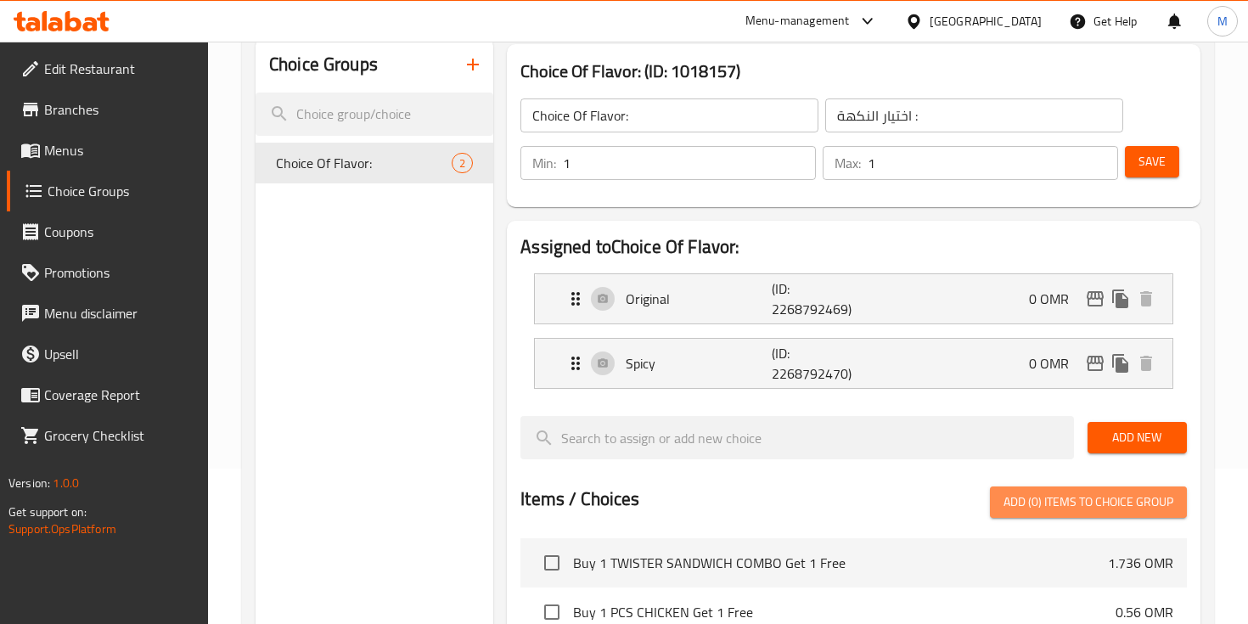
click at [1052, 493] on span "Add (0) items to choice group" at bounding box center [1089, 502] width 170 height 21
click at [130, 166] on link "Menus" at bounding box center [107, 150] width 201 height 41
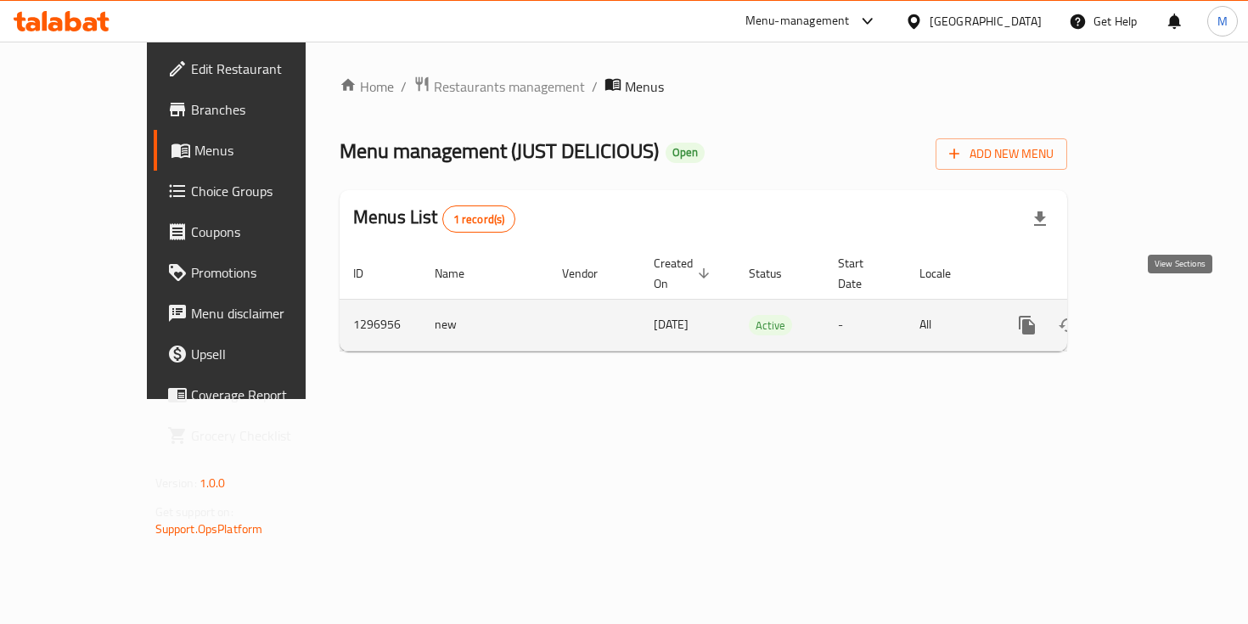
click at [1160, 315] on icon "enhanced table" at bounding box center [1149, 325] width 20 height 20
